Goal: Task Accomplishment & Management: Complete application form

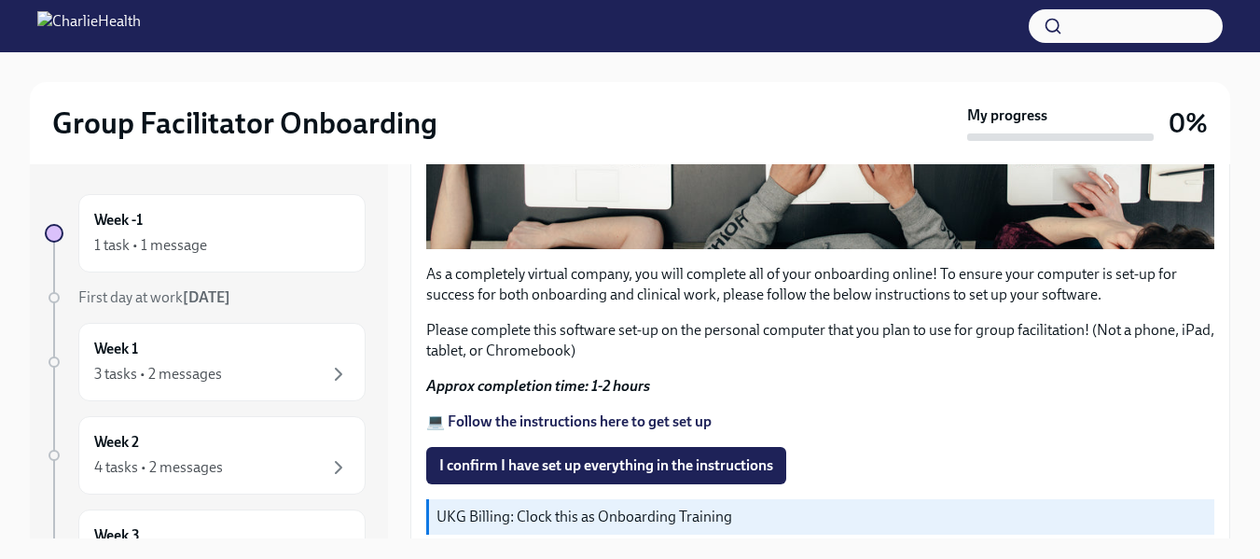
scroll to position [637, 0]
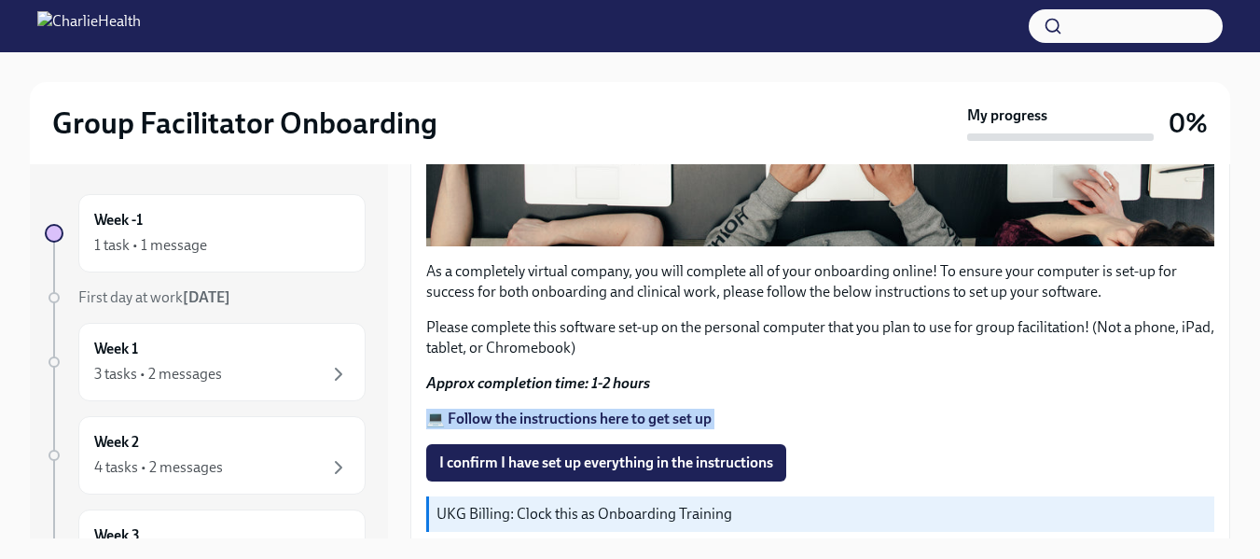
drag, startPoint x: 1244, startPoint y: 442, endPoint x: 1237, endPoint y: 360, distance: 82.4
click at [1237, 360] on div "Group Facilitator Onboarding My progress 0% Week -1 1 task • 1 message First da…" at bounding box center [630, 321] width 1260 height 538
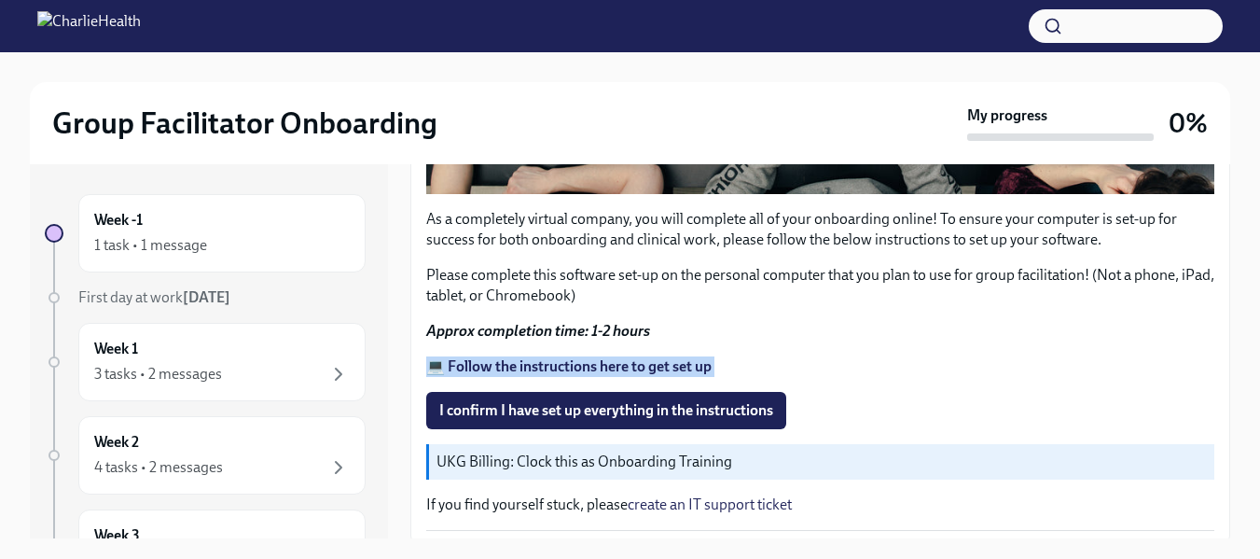
click at [588, 357] on strong "💻 Follow the instructions here to get set up" at bounding box center [568, 366] width 285 height 18
click at [603, 452] on p "UKG Billing: Clock this as Onboarding Training" at bounding box center [822, 462] width 771 height 21
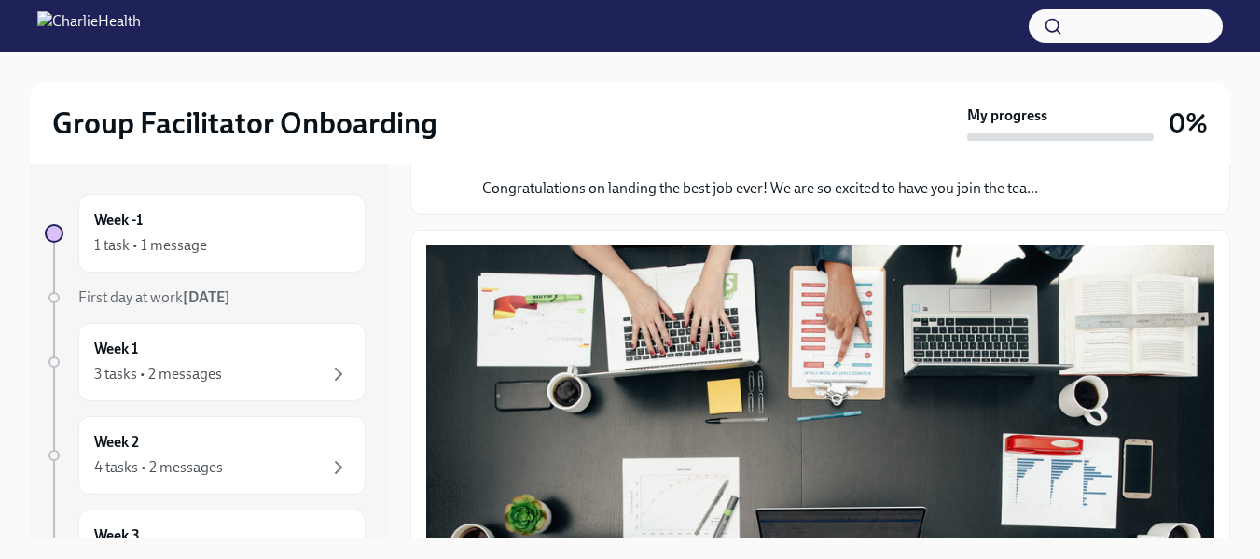
scroll to position [0, 0]
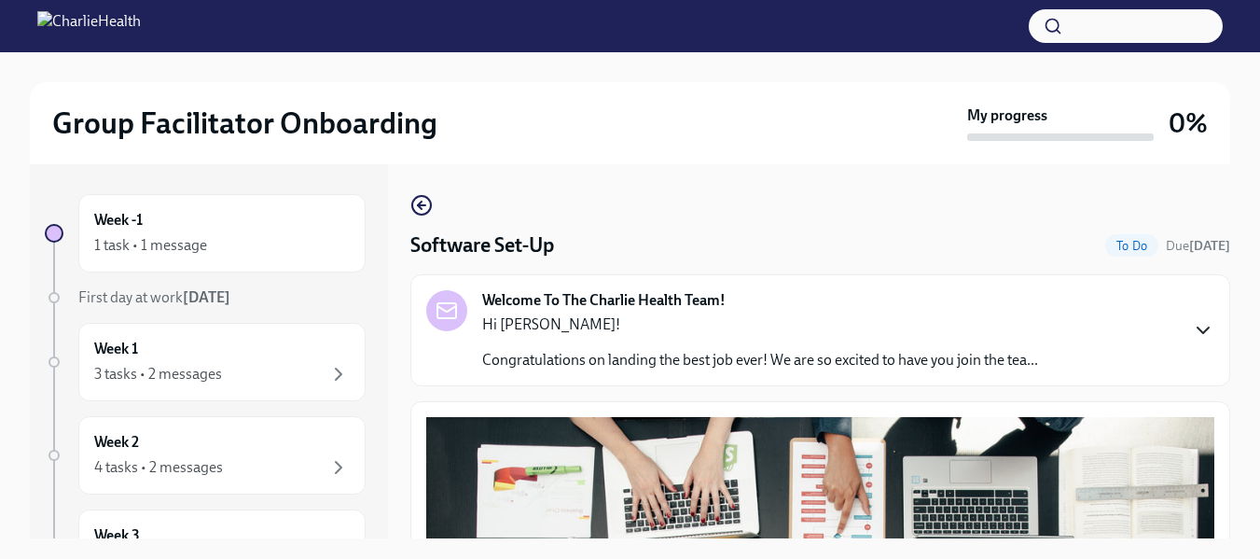
click at [1192, 326] on icon "button" at bounding box center [1203, 330] width 22 height 22
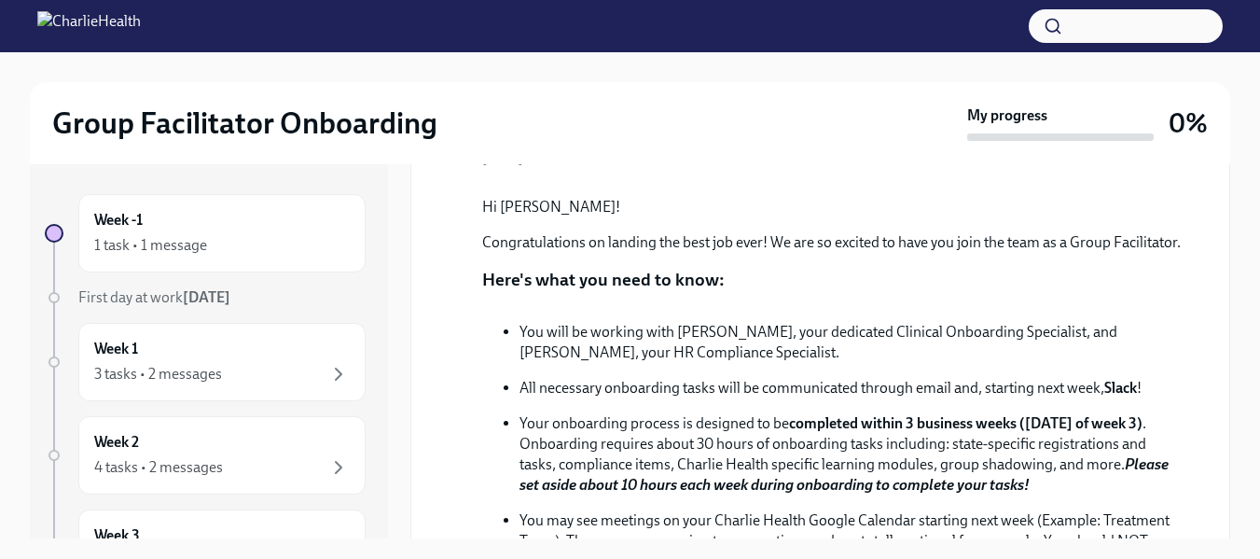
scroll to position [211, 0]
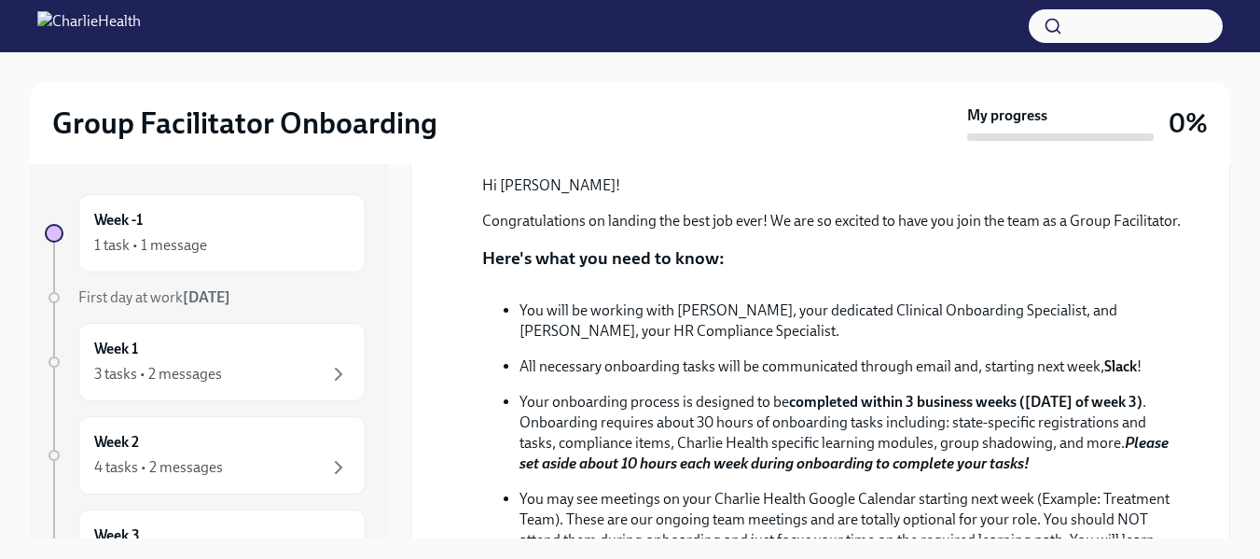
drag, startPoint x: 1210, startPoint y: 244, endPoint x: 1213, endPoint y: 285, distance: 40.2
click at [1213, 285] on div "Welcome To The Charlie Health Team! October 10th Hi Teshia! Congratulations on …" at bounding box center [820, 464] width 820 height 803
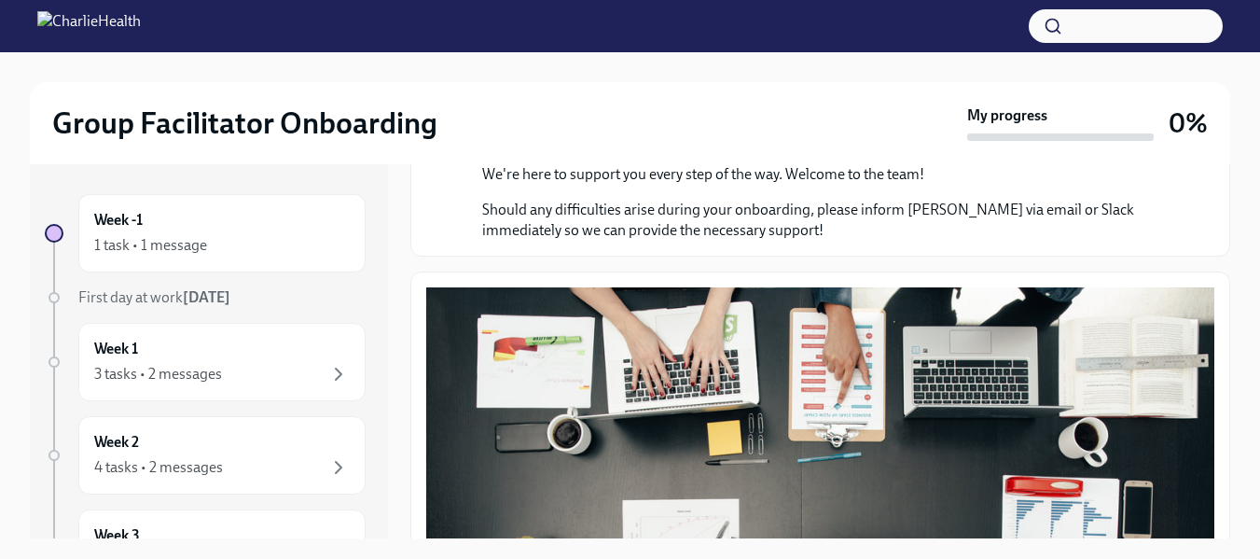
scroll to position [811, 0]
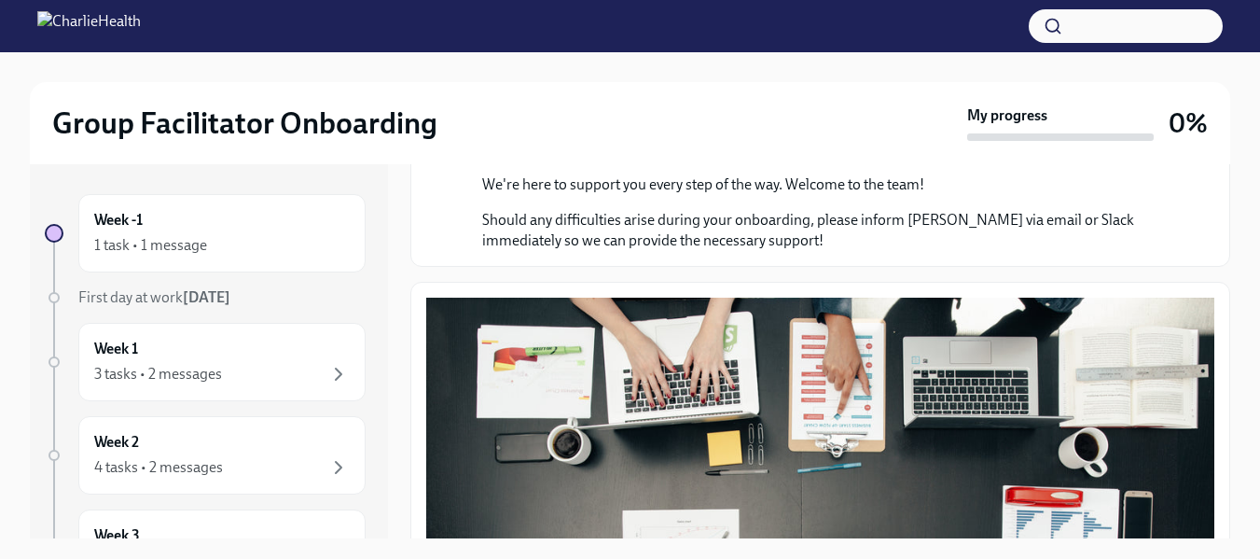
drag, startPoint x: 1238, startPoint y: 355, endPoint x: 1238, endPoint y: 476, distance: 120.3
click at [1238, 476] on div "Group Facilitator Onboarding My progress 0% Week -1 1 task • 1 message First da…" at bounding box center [630, 321] width 1260 height 538
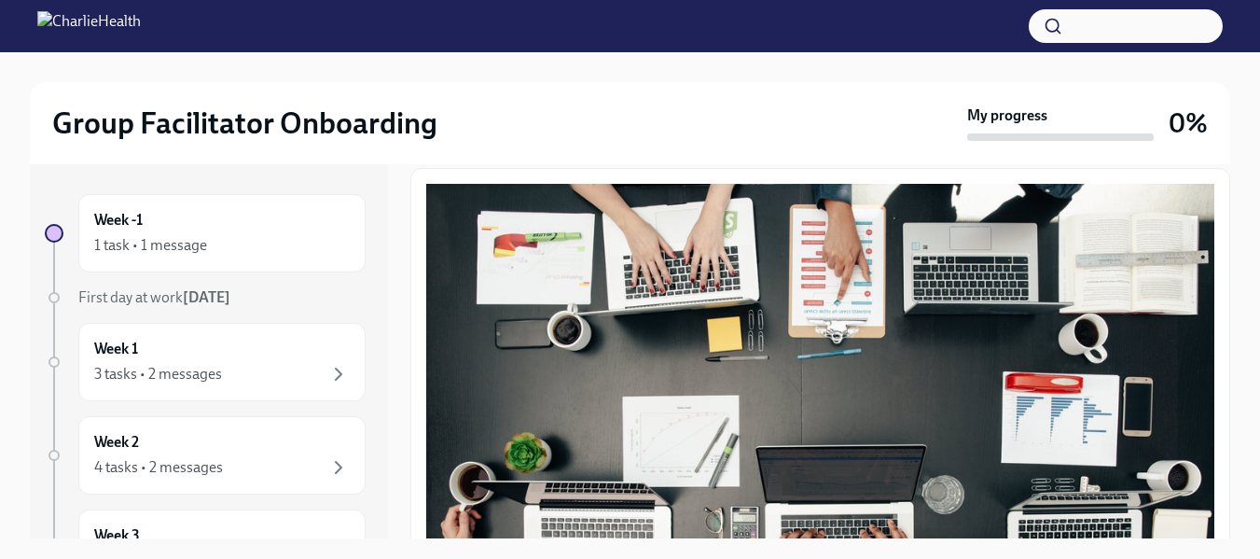
scroll to position [243, 0]
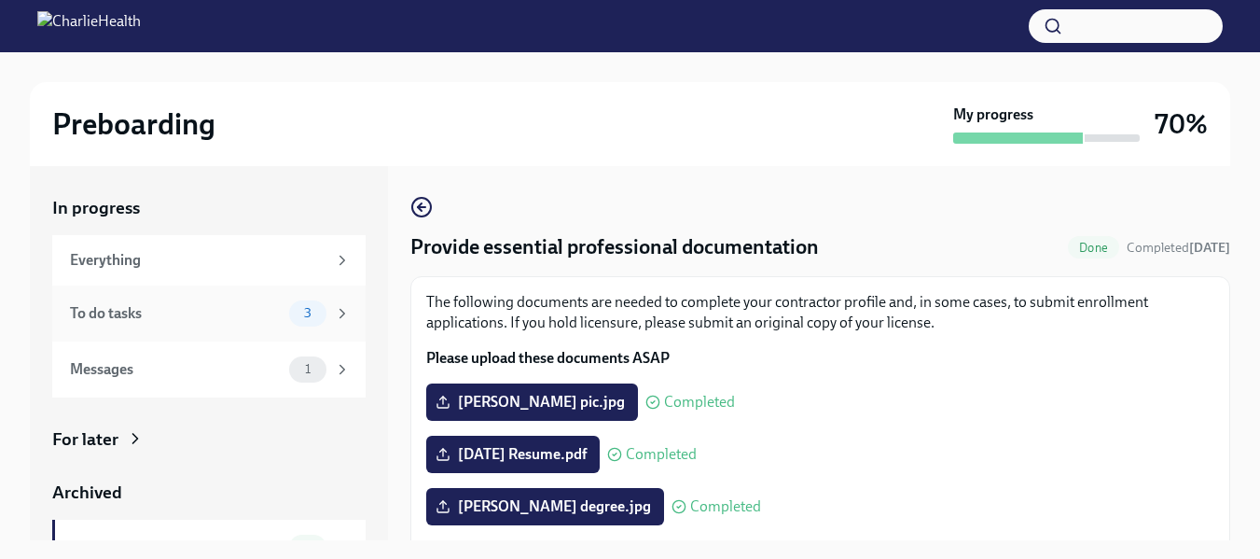
click at [125, 301] on div "To do tasks 3" at bounding box center [210, 313] width 281 height 26
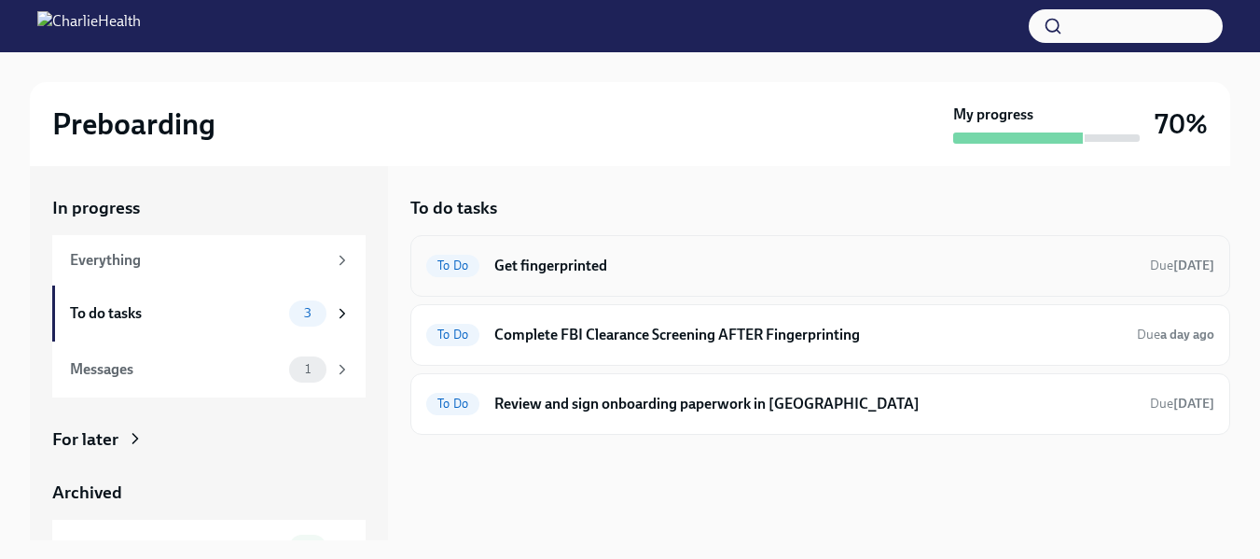
click at [653, 260] on h6 "Get fingerprinted" at bounding box center [814, 266] width 641 height 21
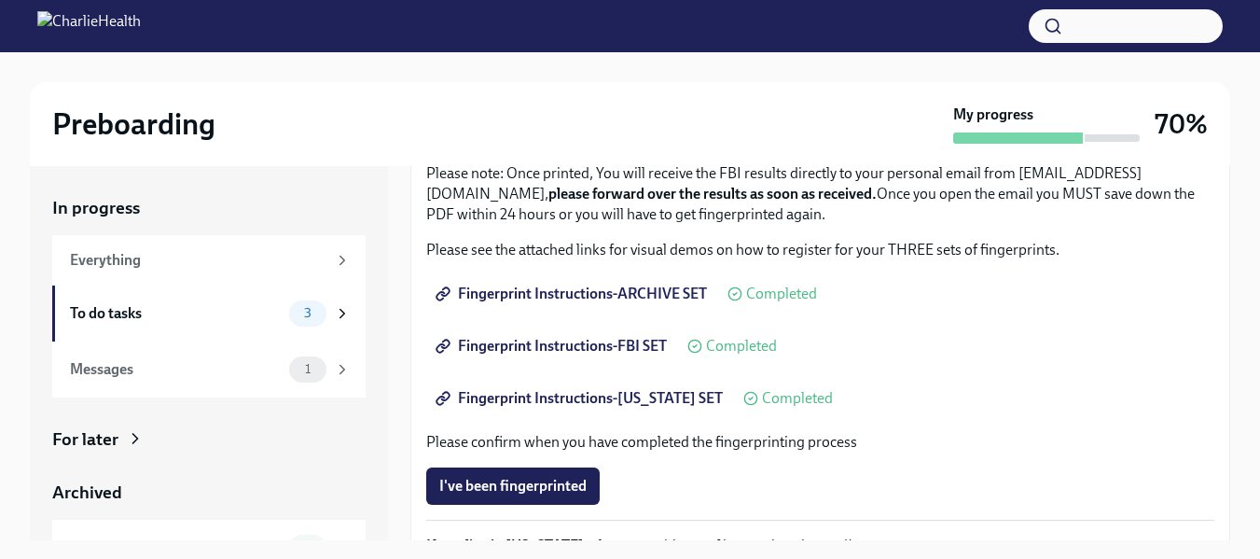
scroll to position [221, 0]
click at [546, 487] on span "I've been fingerprinted" at bounding box center [512, 485] width 147 height 19
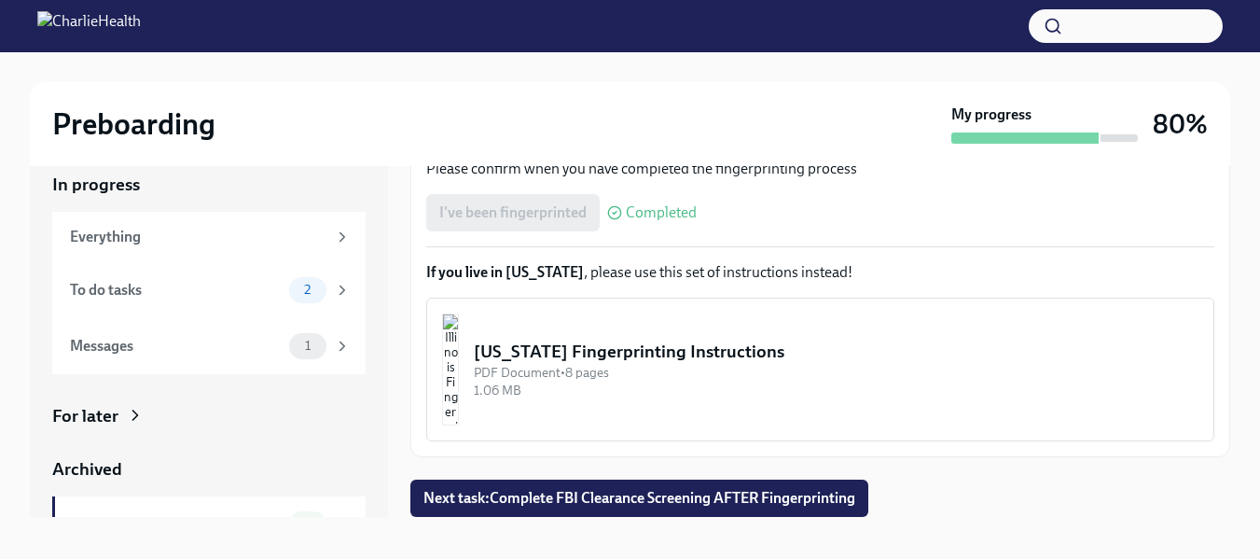
scroll to position [34, 0]
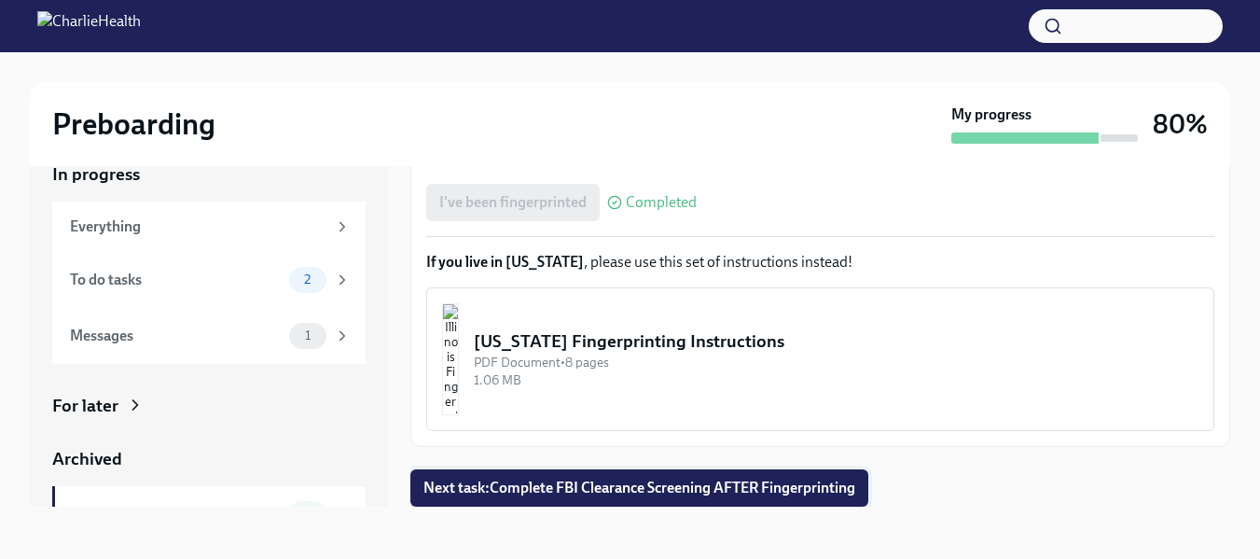
click at [743, 481] on span "Next task : Complete FBI Clearance Screening AFTER Fingerprinting" at bounding box center [640, 488] width 432 height 19
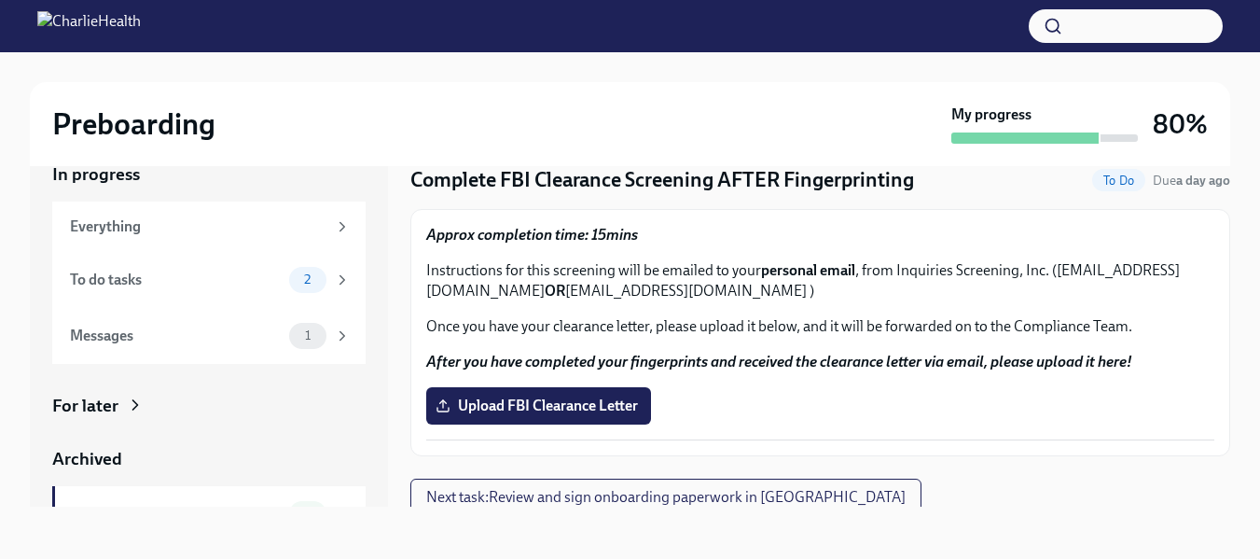
scroll to position [43, 0]
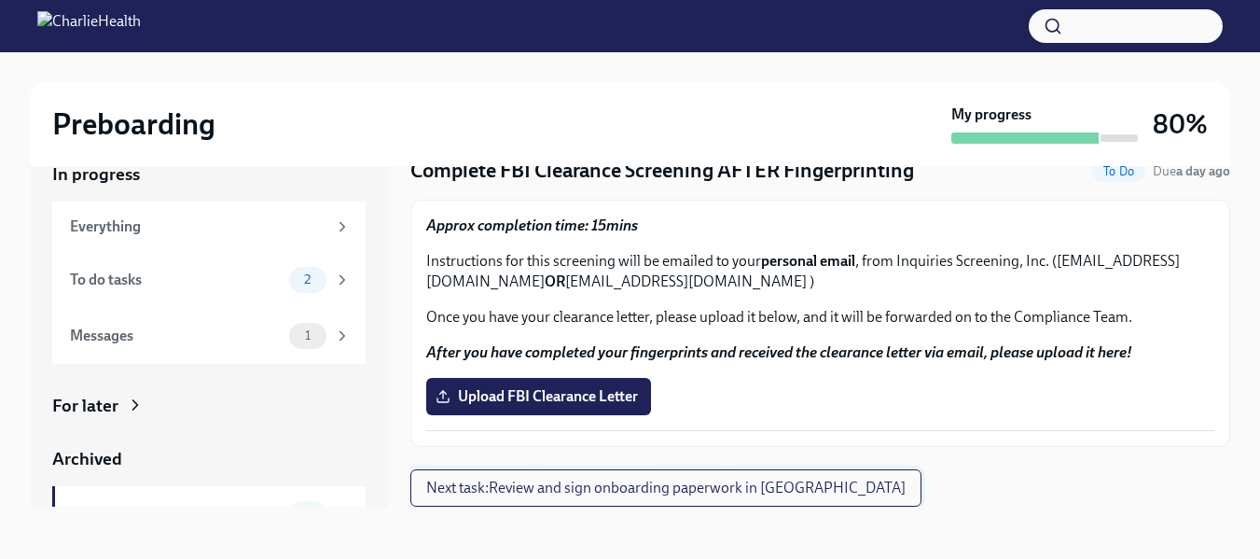
click at [704, 493] on span "Next task : Review and sign onboarding paperwork in UKG" at bounding box center [665, 488] width 479 height 19
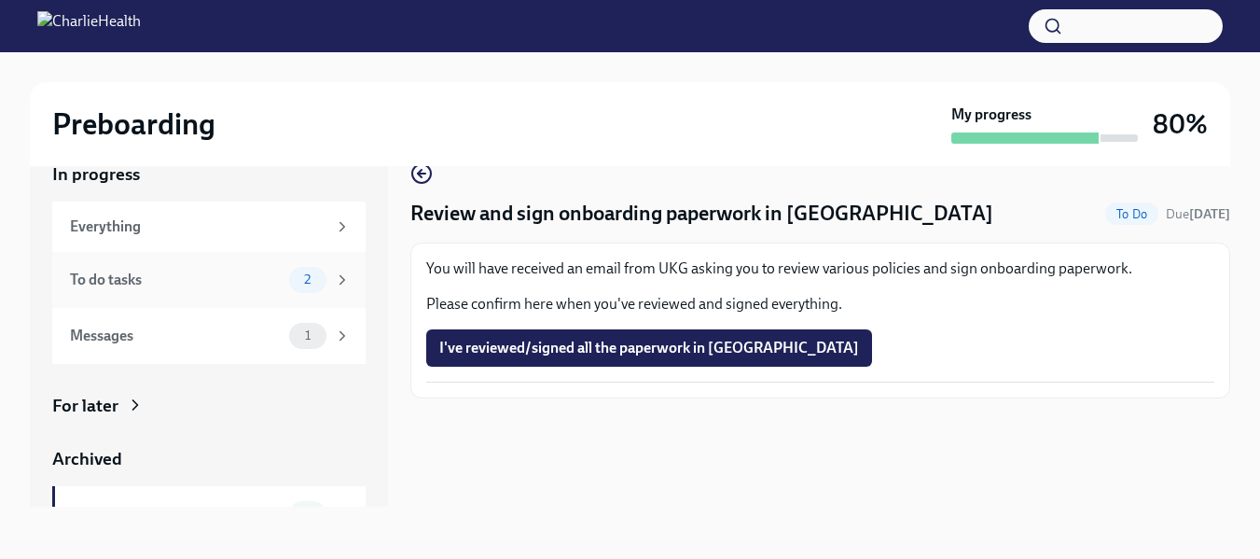
click at [189, 281] on div "To do tasks" at bounding box center [176, 280] width 212 height 21
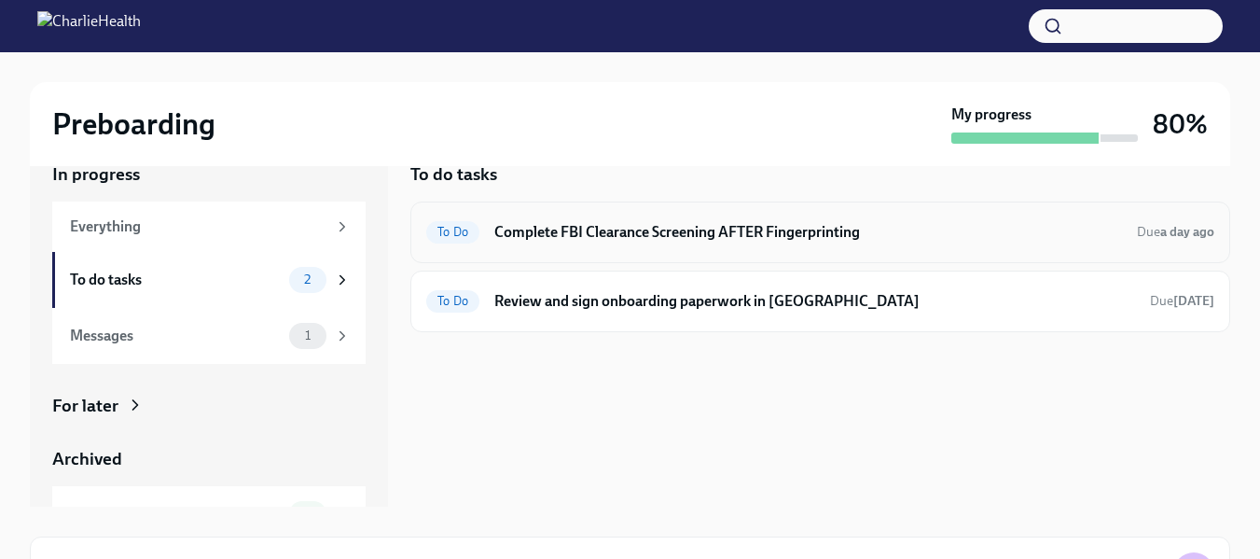
click at [612, 232] on h6 "Complete FBI Clearance Screening AFTER Fingerprinting" at bounding box center [808, 232] width 628 height 21
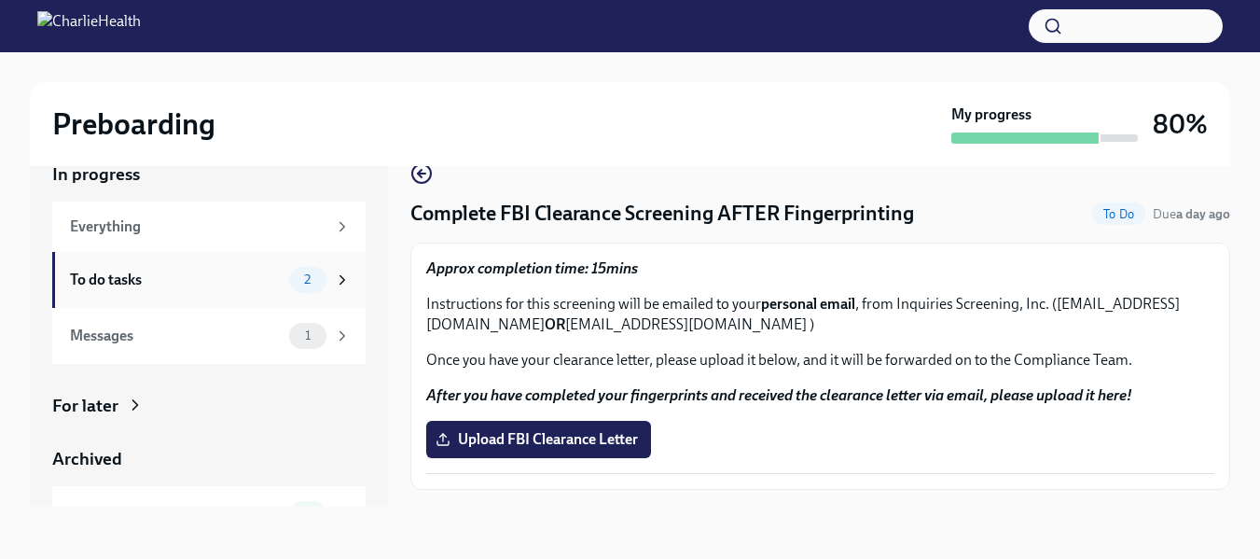
click at [206, 296] on div "To do tasks 2" at bounding box center [208, 280] width 313 height 56
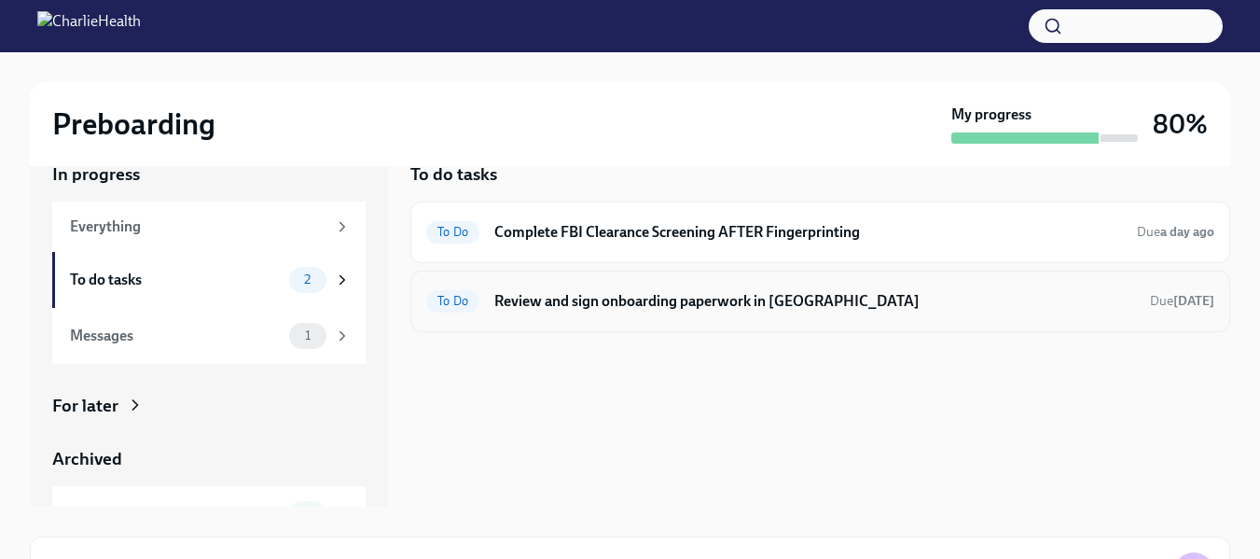
click at [657, 298] on h6 "Review and sign onboarding paperwork in [GEOGRAPHIC_DATA]" at bounding box center [814, 301] width 641 height 21
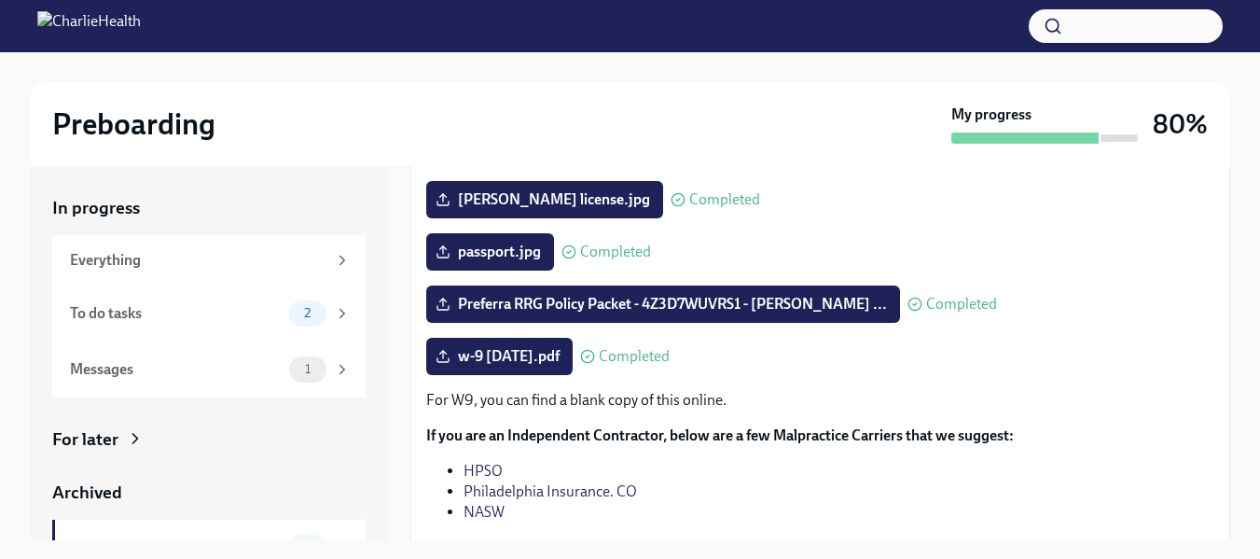
scroll to position [362, 0]
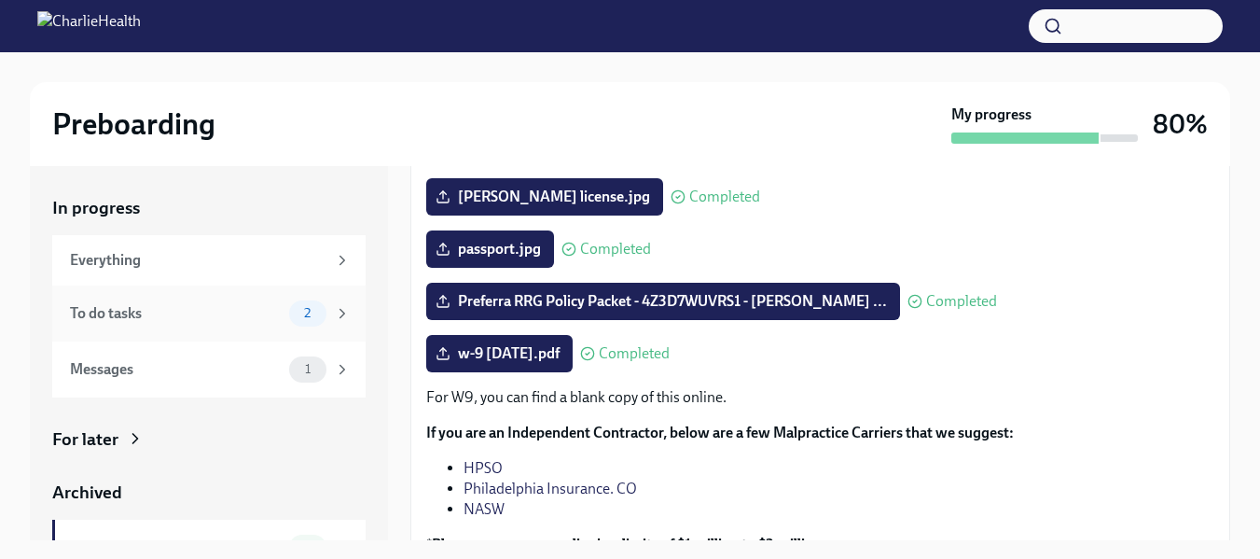
click at [216, 318] on div "To do tasks" at bounding box center [176, 313] width 212 height 21
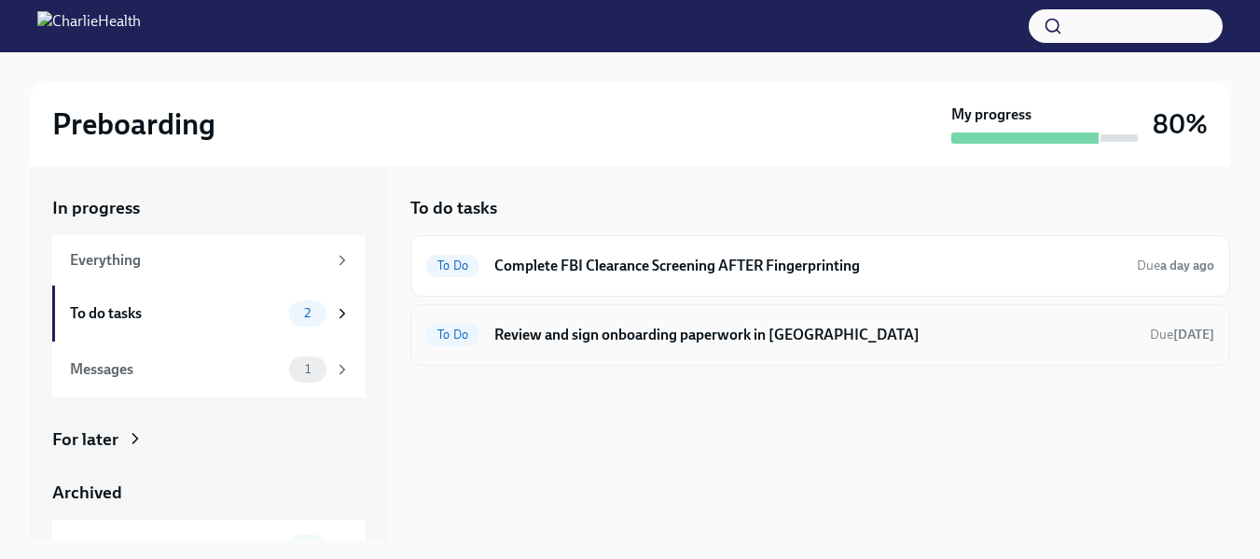
click at [683, 328] on h6 "Review and sign onboarding paperwork in [GEOGRAPHIC_DATA]" at bounding box center [814, 335] width 641 height 21
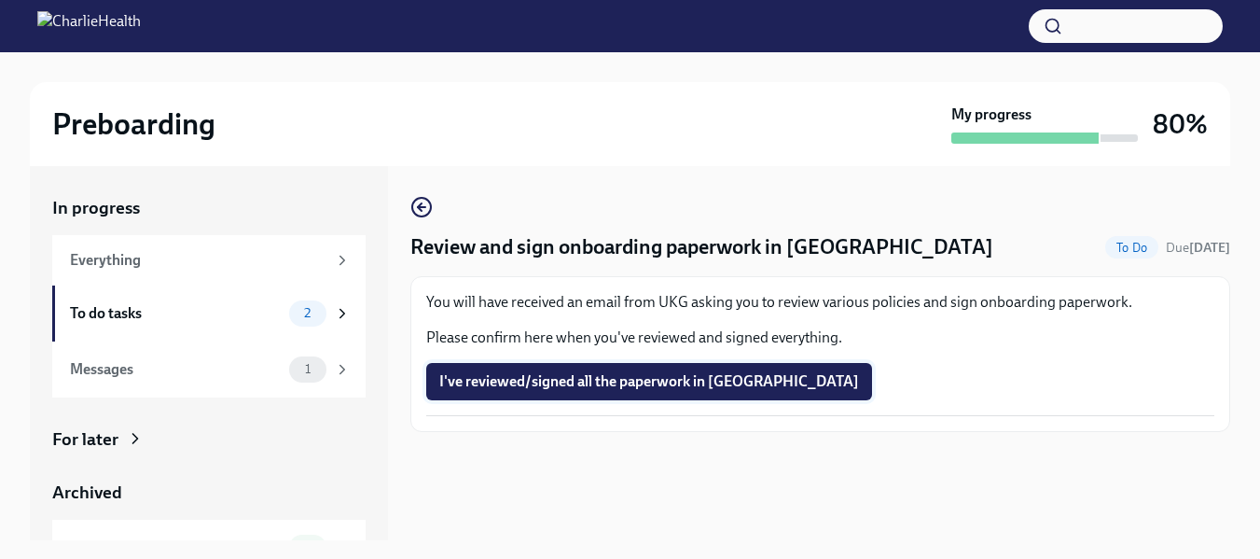
click at [596, 386] on span "I've reviewed/signed all the paperwork in [GEOGRAPHIC_DATA]" at bounding box center [649, 381] width 420 height 19
